Goal: Navigation & Orientation: Find specific page/section

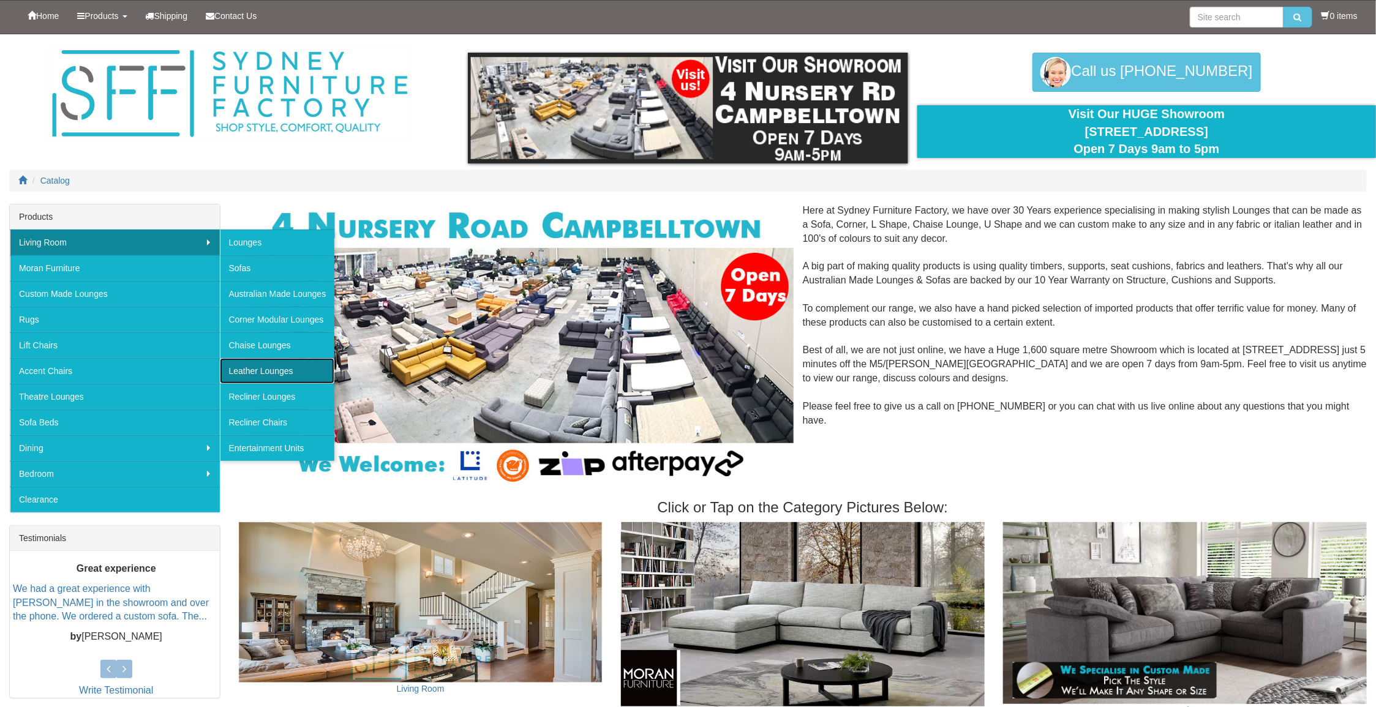
click at [261, 366] on link "Leather Lounges" at bounding box center [277, 371] width 115 height 26
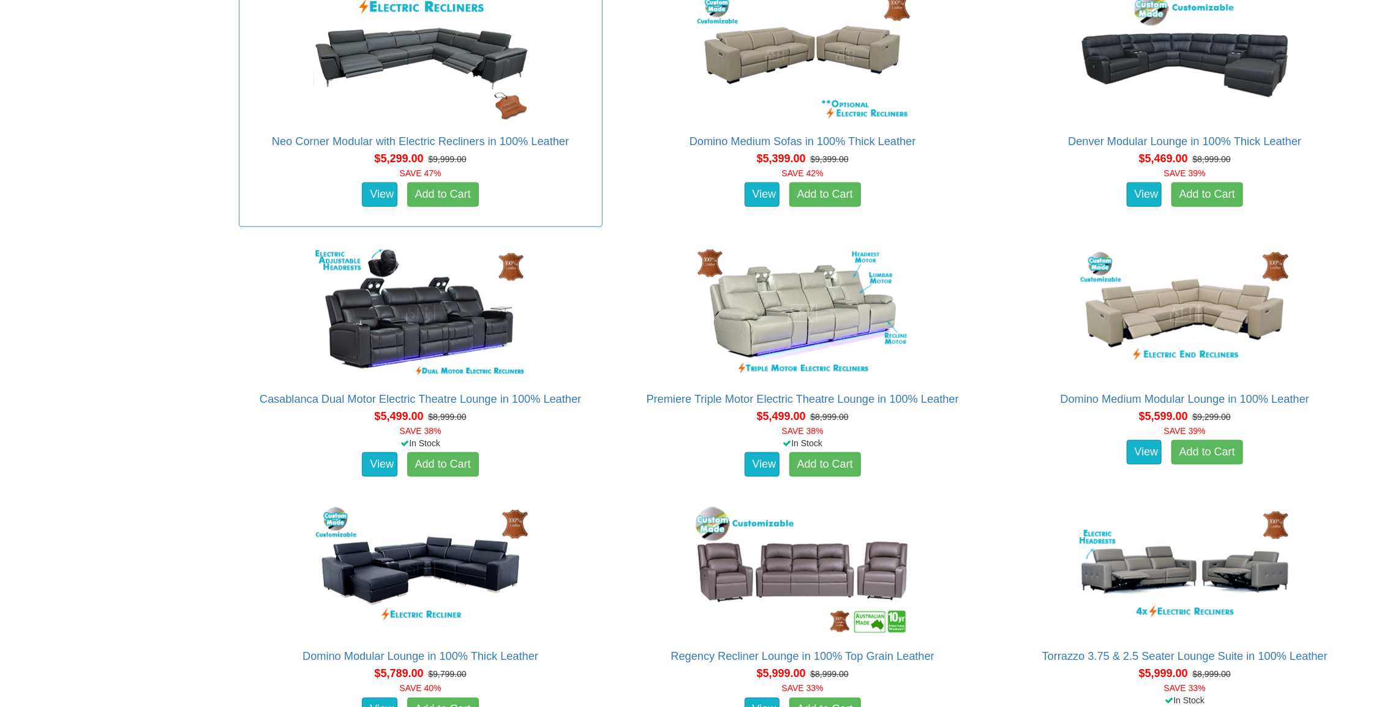
scroll to position [3420, 0]
